Goal: Task Accomplishment & Management: Complete application form

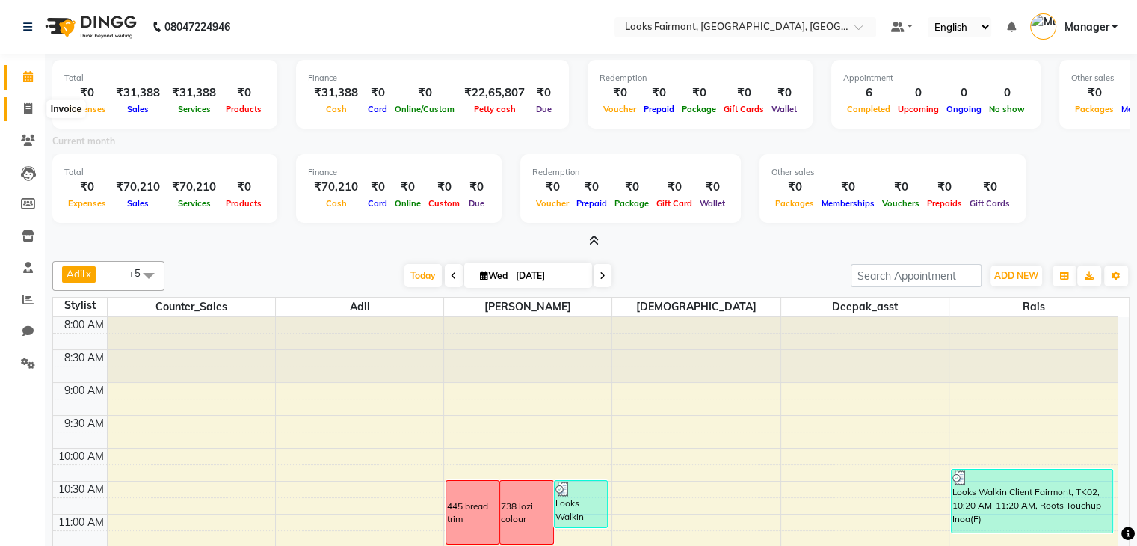
click at [15, 113] on span at bounding box center [28, 109] width 26 height 17
select select "8139"
select select "service"
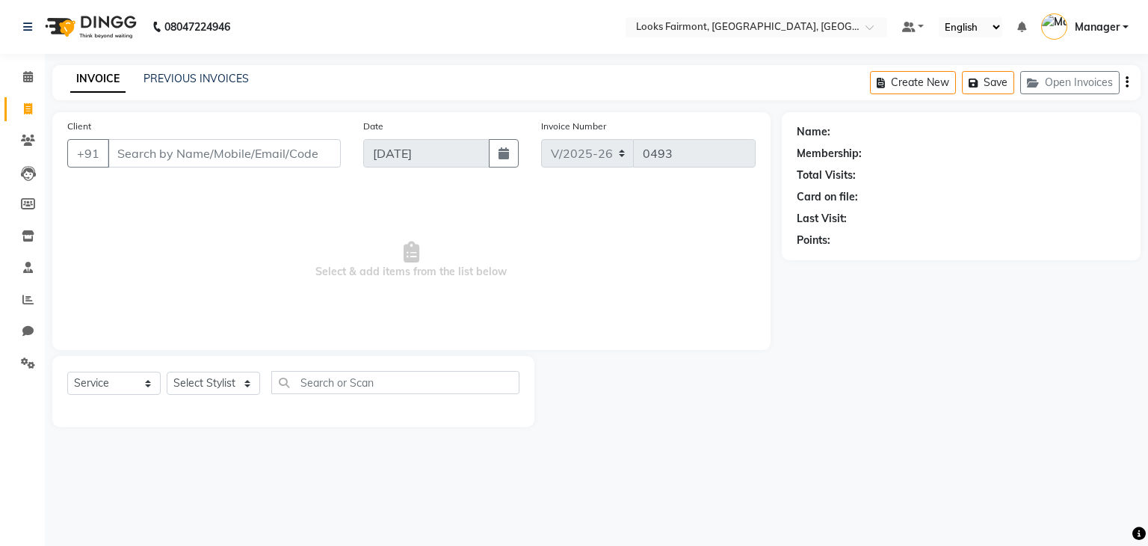
click at [132, 154] on input "Client" at bounding box center [224, 153] width 233 height 28
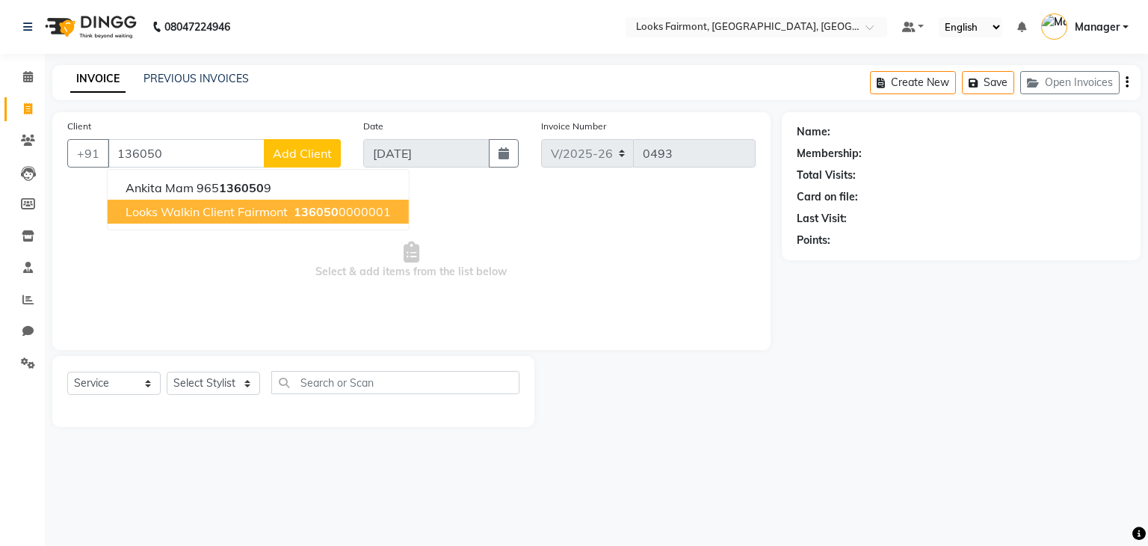
drag, startPoint x: 324, startPoint y: 207, endPoint x: 287, endPoint y: 277, distance: 79.6
click at [326, 206] on span "136050" at bounding box center [316, 211] width 45 height 15
type input "1360500000001"
select select "1: Object"
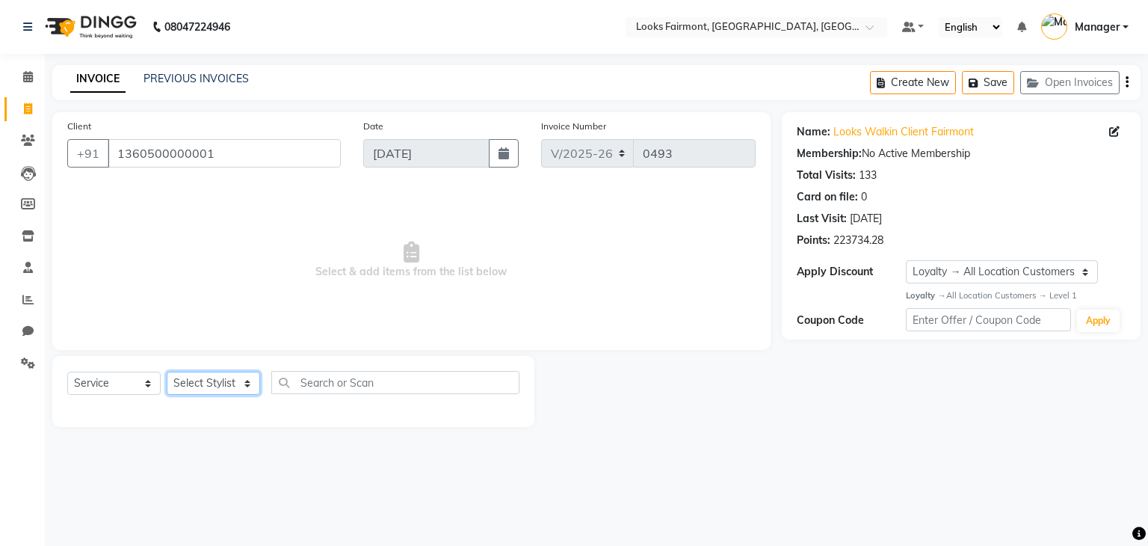
click at [227, 378] on select "Select Stylist [PERSON_NAME] Counter_Sales Deepak_asst Manager [PERSON_NAME] So…" at bounding box center [213, 383] width 93 height 23
select select "76346"
click at [167, 372] on select "Select Stylist [PERSON_NAME] Counter_Sales Deepak_asst Manager [PERSON_NAME] So…" at bounding box center [213, 383] width 93 height 23
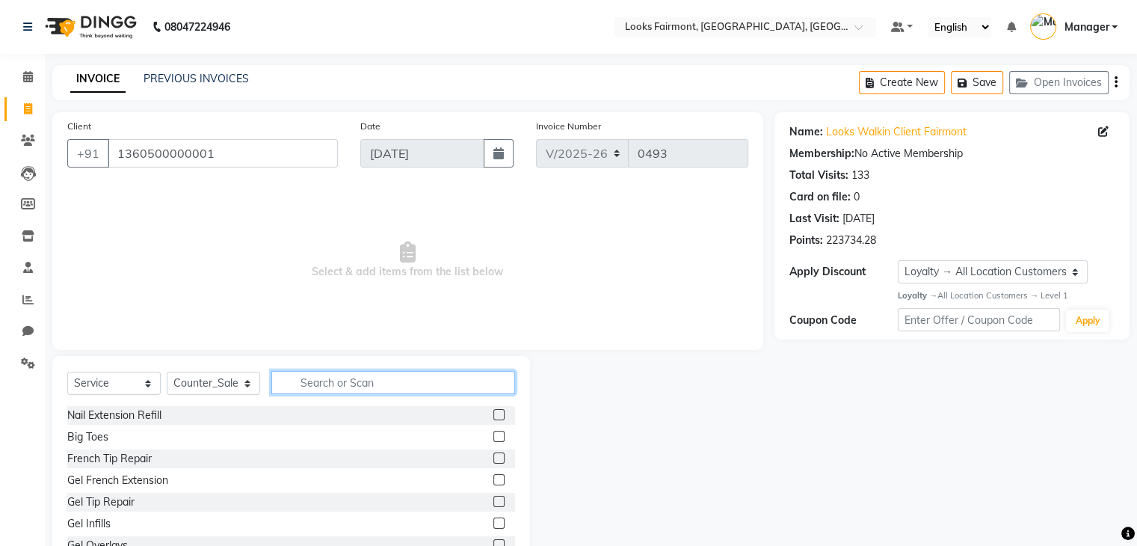
click at [332, 390] on input "text" at bounding box center [393, 382] width 244 height 23
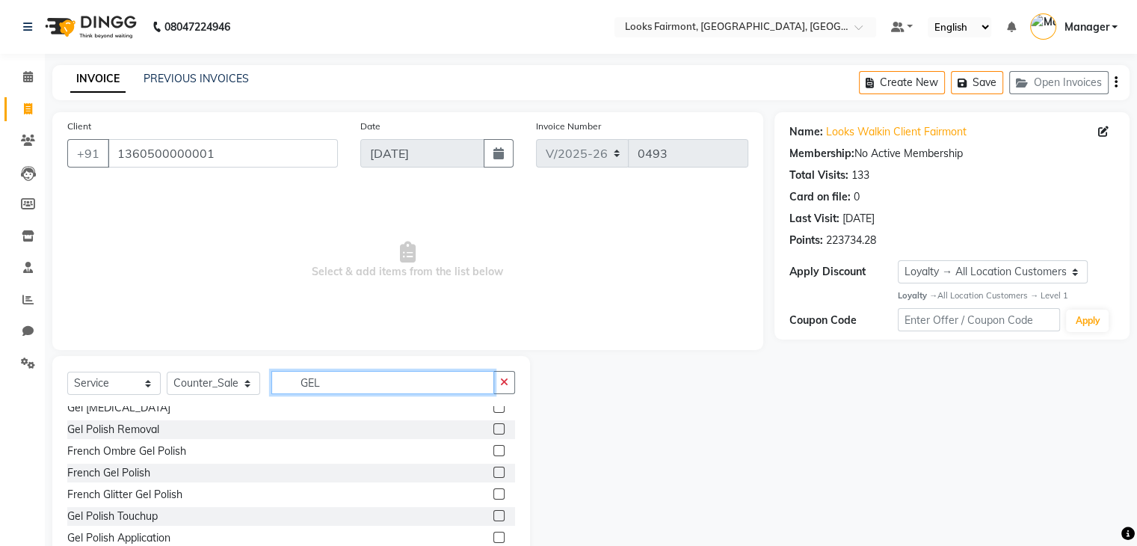
scroll to position [150, 0]
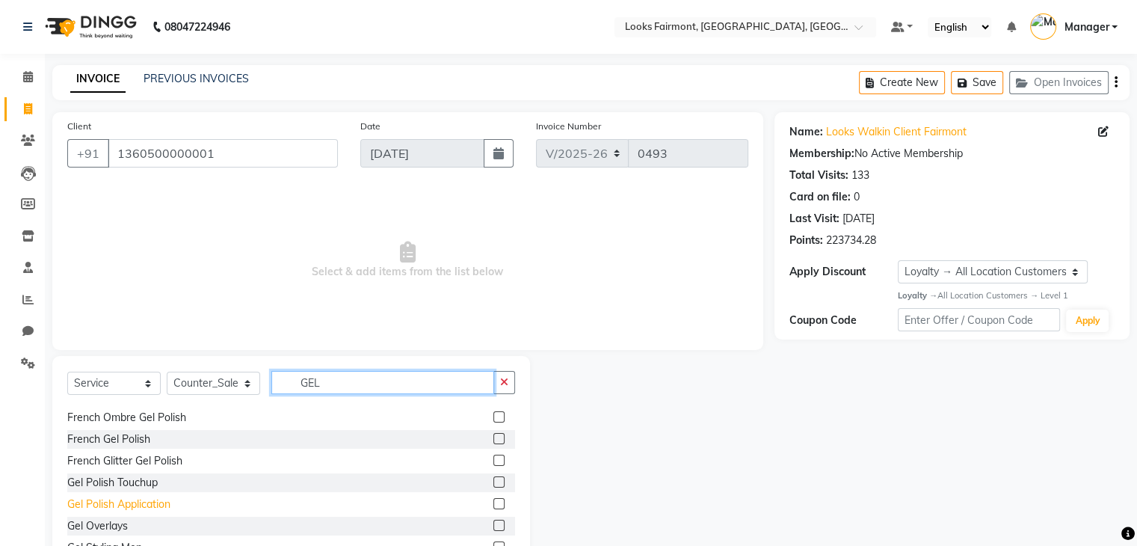
type input "GEL"
click at [156, 506] on div "Gel Polish Application" at bounding box center [118, 504] width 103 height 16
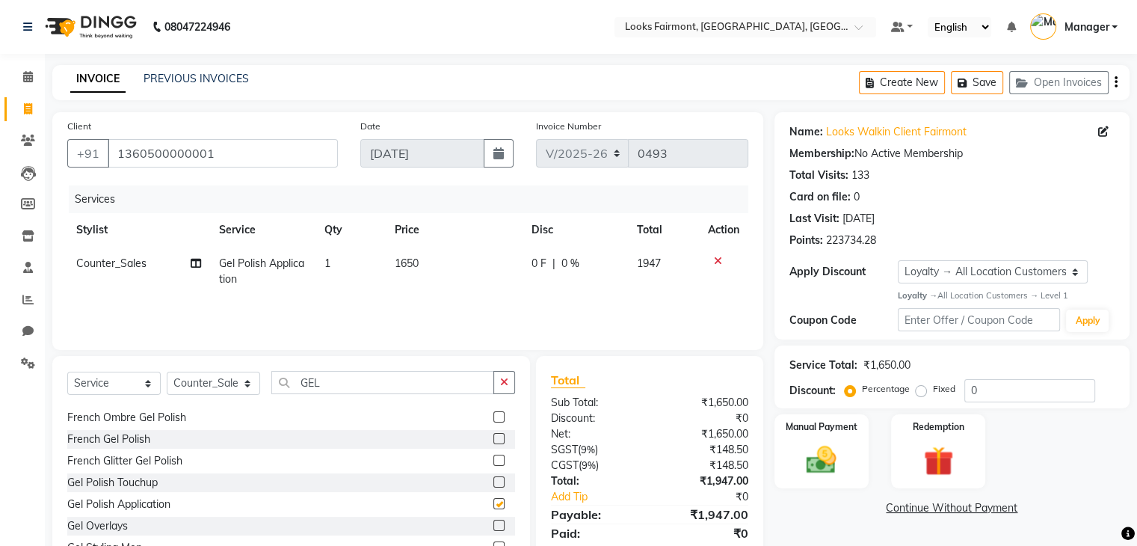
checkbox input "false"
click at [426, 274] on td "1650" at bounding box center [455, 271] width 138 height 49
select select "76346"
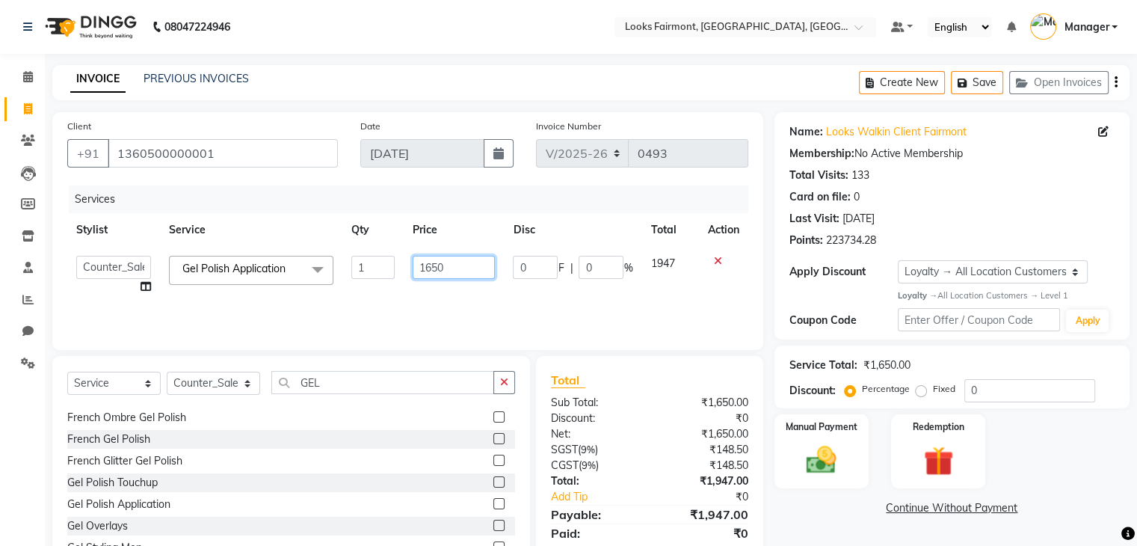
drag, startPoint x: 463, startPoint y: 267, endPoint x: 400, endPoint y: 272, distance: 63.0
click at [400, 272] on tr "[PERSON_NAME] Counter_Sales Deepak_asst Manager Nisha [PERSON_NAME] Soring_mgr …" at bounding box center [407, 275] width 681 height 57
type input "2000"
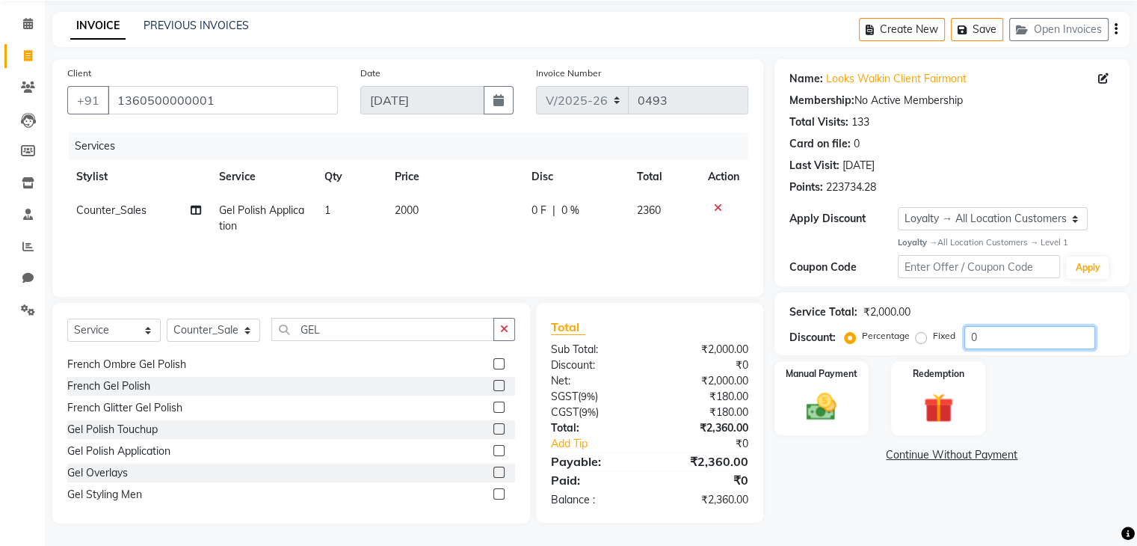
click at [969, 342] on input "0" at bounding box center [1029, 337] width 131 height 23
type input "50"
click at [1037, 407] on div "Manual Payment Redemption" at bounding box center [952, 398] width 378 height 75
click at [825, 401] on img at bounding box center [821, 407] width 50 height 36
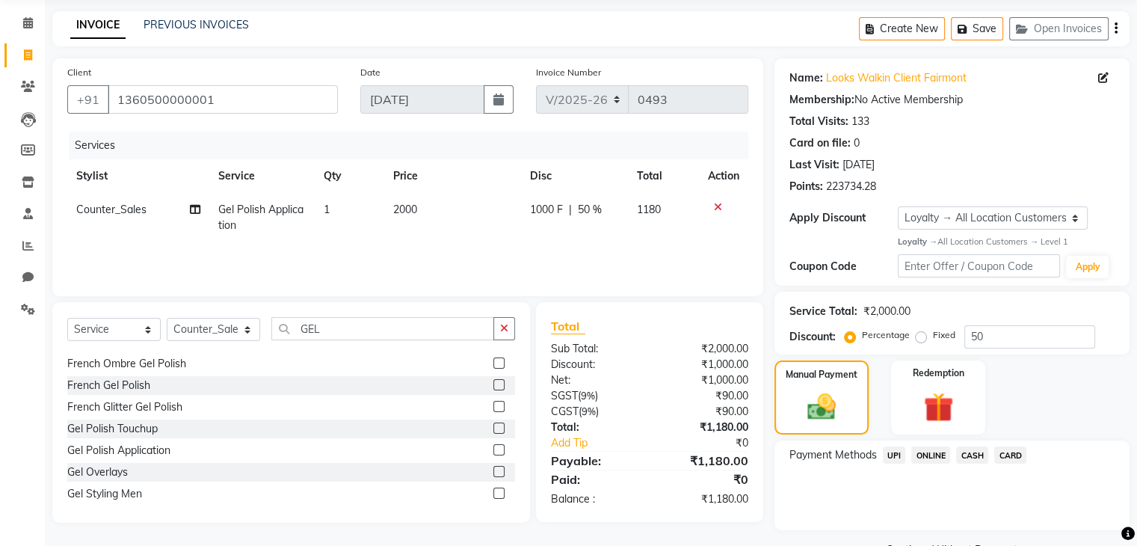
drag, startPoint x: 975, startPoint y: 452, endPoint x: 975, endPoint y: 469, distance: 17.2
click at [975, 451] on span "CASH" at bounding box center [972, 454] width 32 height 17
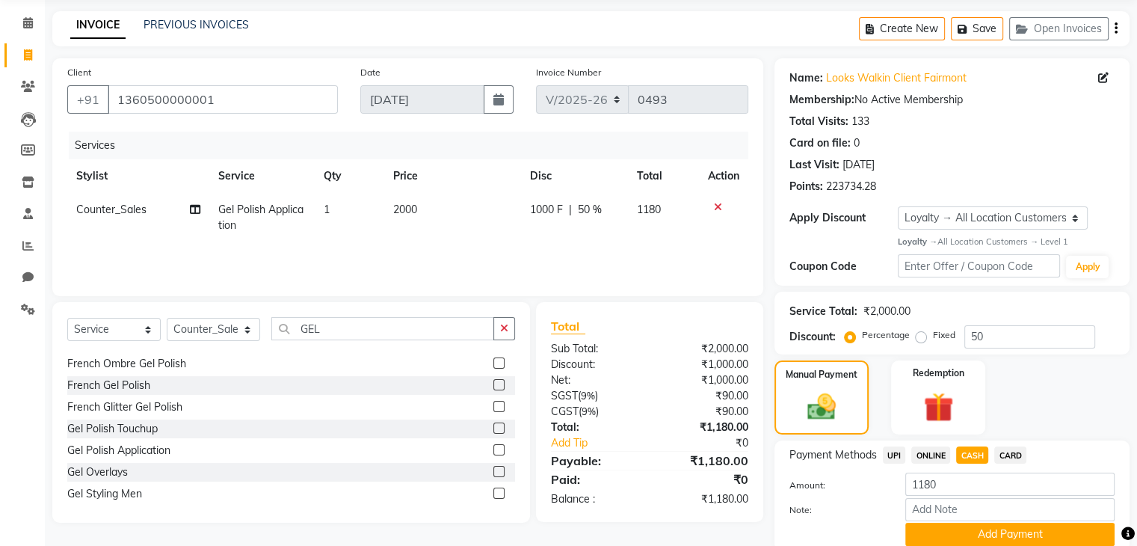
scroll to position [114, 0]
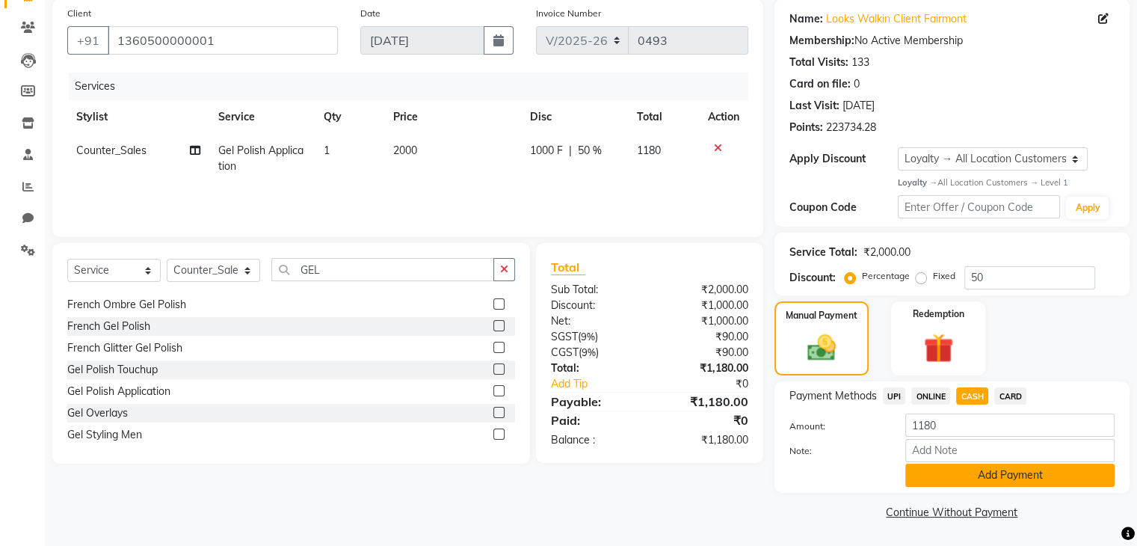
click at [982, 476] on button "Add Payment" at bounding box center [1009, 475] width 209 height 23
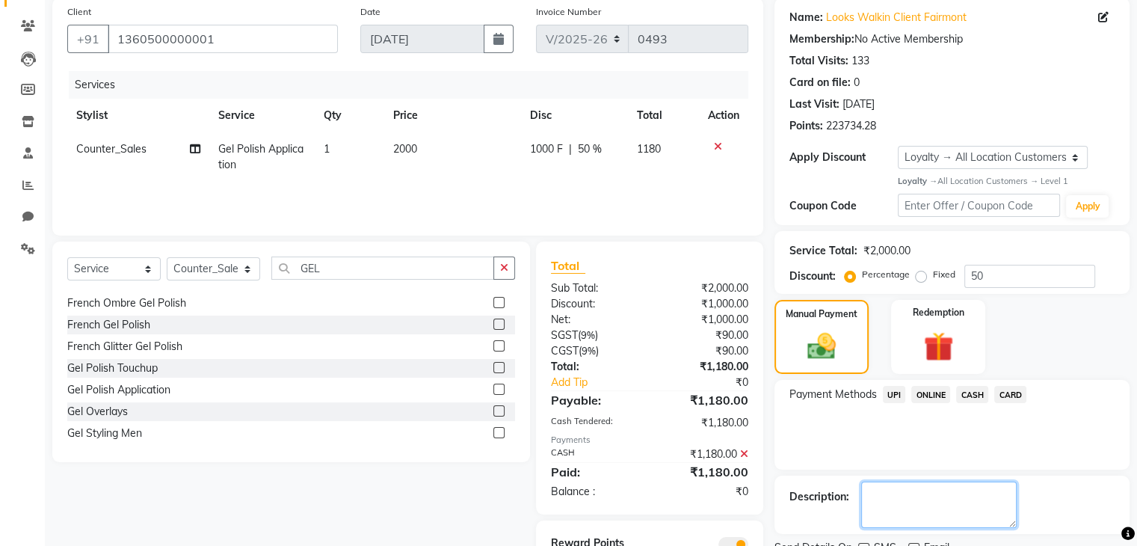
click at [921, 505] on textarea at bounding box center [939, 504] width 156 height 46
type textarea "1"
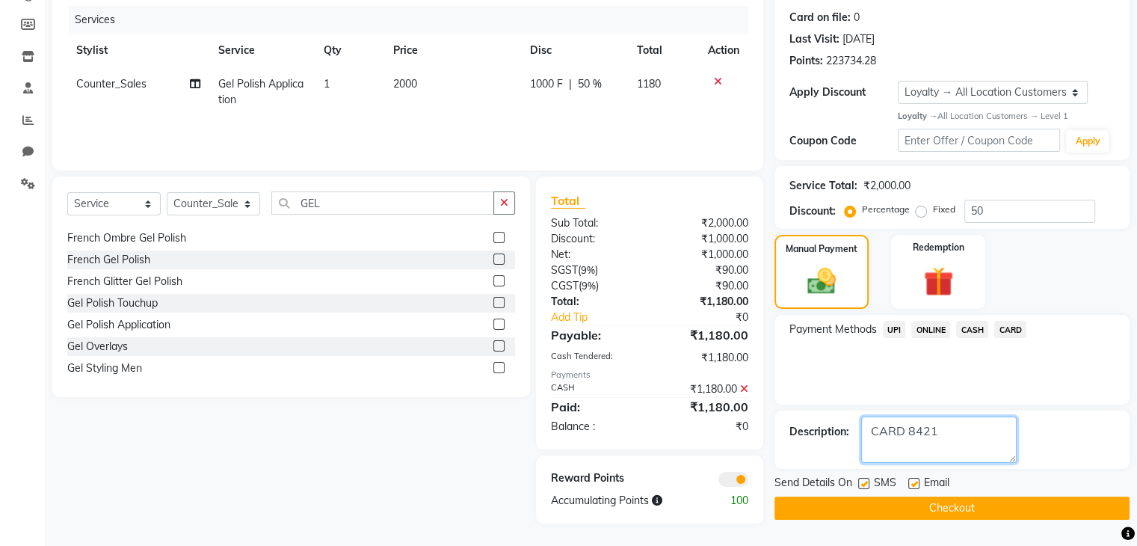
type textarea "CARD 8421"
click at [999, 506] on button "Checkout" at bounding box center [952, 507] width 355 height 23
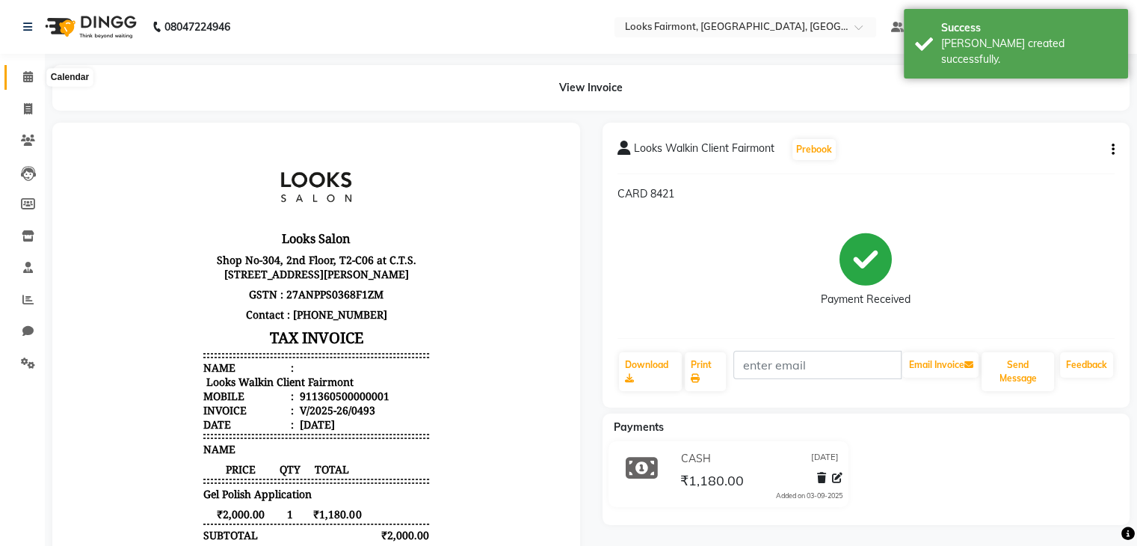
click at [33, 73] on span at bounding box center [28, 77] width 26 height 17
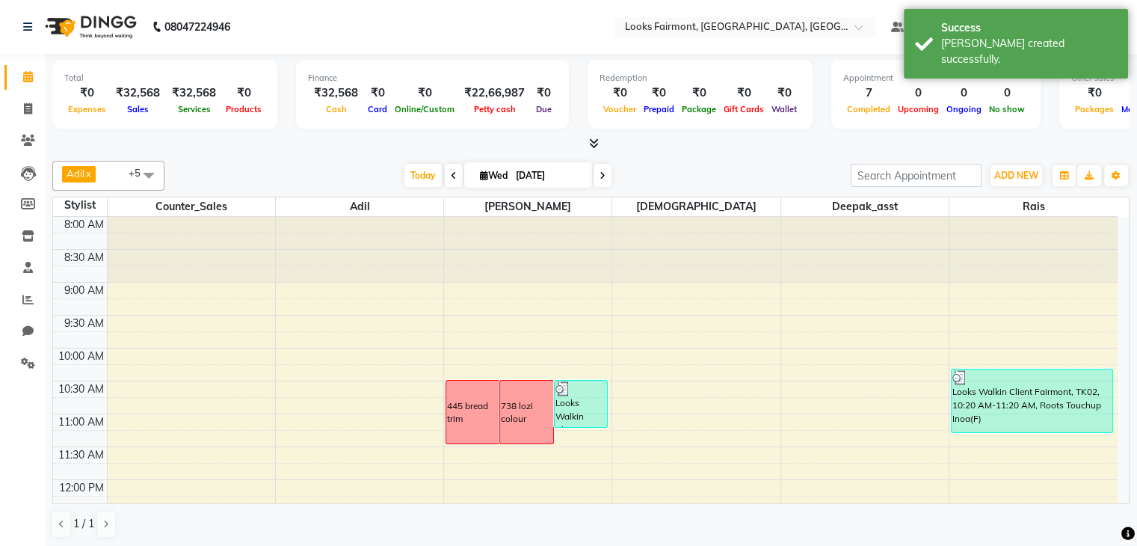
click at [598, 148] on icon at bounding box center [594, 143] width 10 height 11
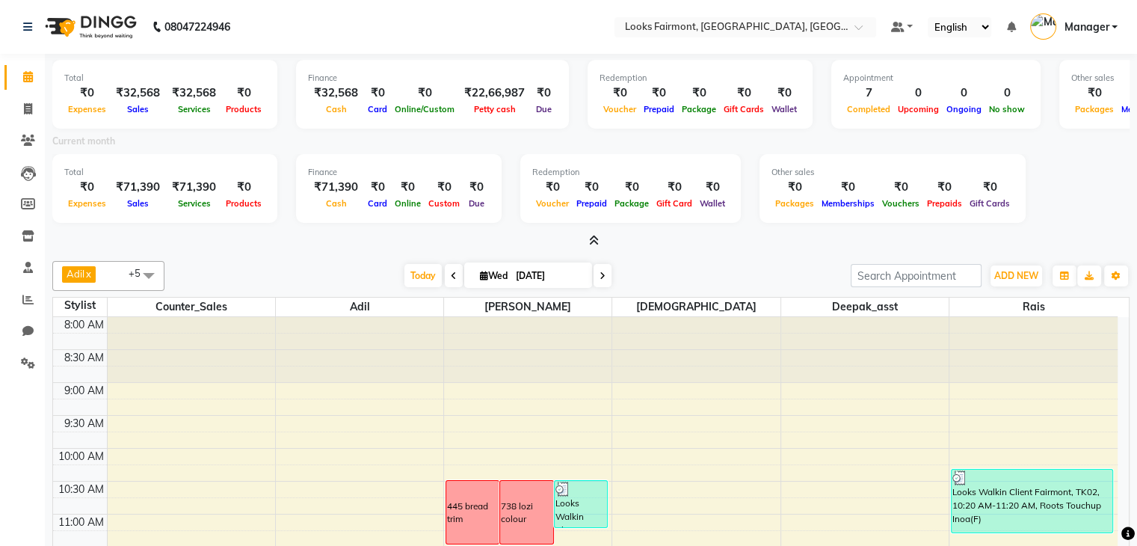
click at [18, 317] on li "Chat" at bounding box center [22, 331] width 45 height 32
drag, startPoint x: 25, startPoint y: 309, endPoint x: 30, endPoint y: 301, distance: 9.1
click at [26, 308] on link "Reports" at bounding box center [22, 300] width 36 height 25
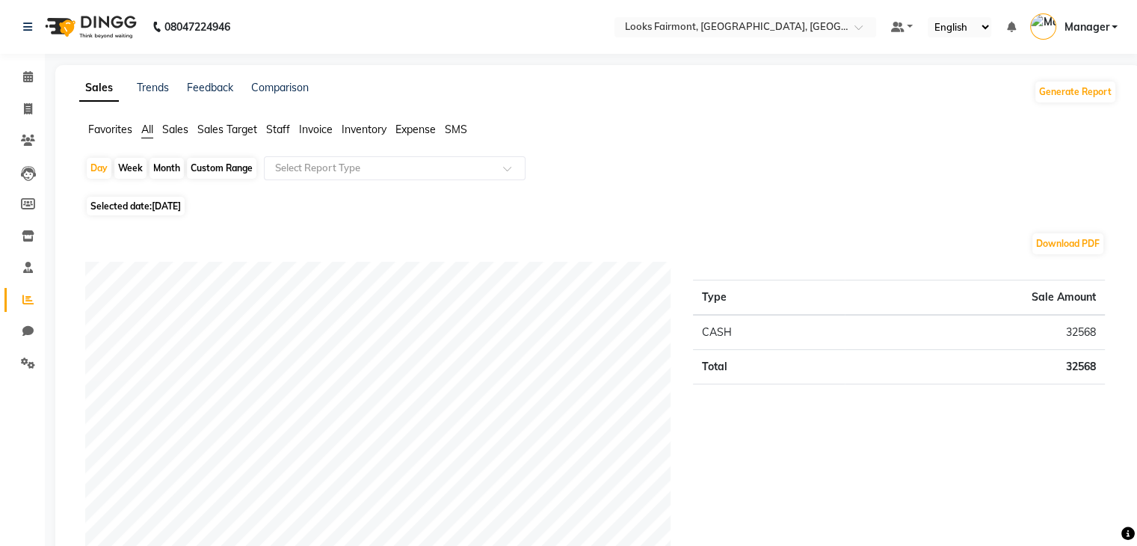
click at [164, 129] on span "Sales" at bounding box center [175, 129] width 26 height 13
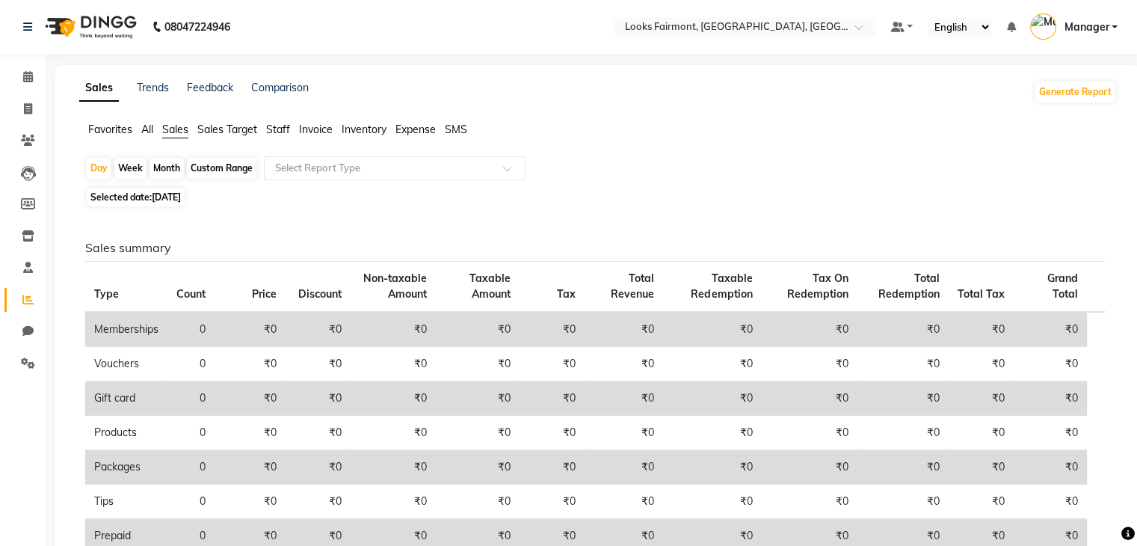
click at [281, 126] on span "Staff" at bounding box center [278, 129] width 24 height 13
